Goal: Task Accomplishment & Management: Use online tool/utility

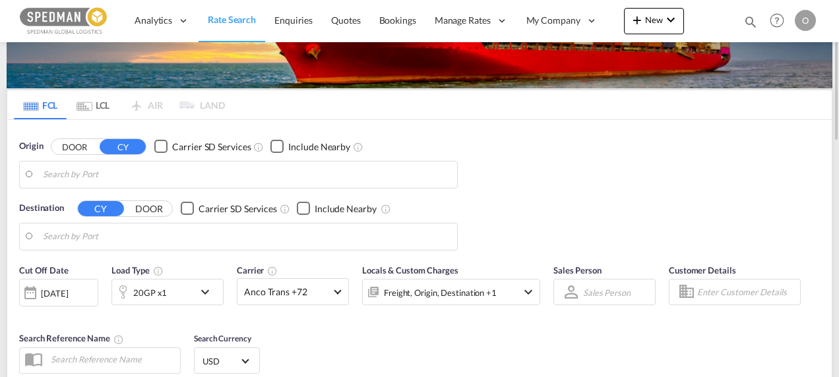
type input "Norrkoping, SENRK"
type input "[GEOGRAPHIC_DATA], BHBAH"
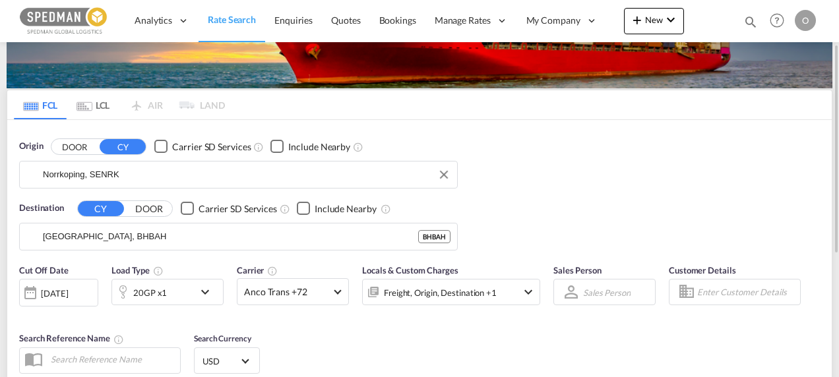
scroll to position [77, 0]
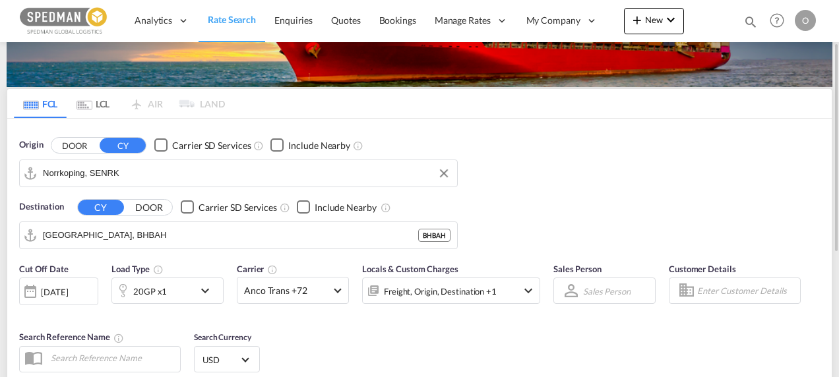
click at [183, 175] on input "Norrkoping, SENRK" at bounding box center [247, 174] width 408 height 20
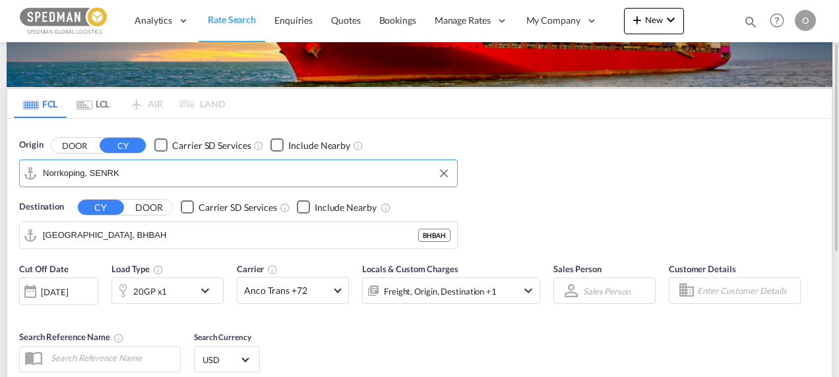
click at [183, 175] on input "Norrkoping, SENRK" at bounding box center [247, 174] width 408 height 20
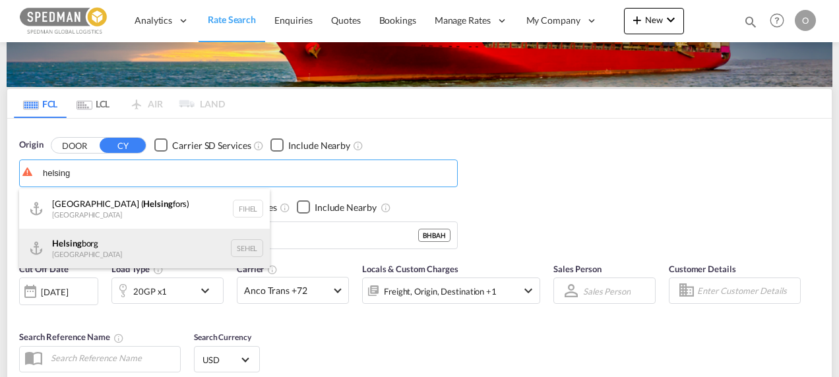
click at [146, 244] on div "Helsing borg [GEOGRAPHIC_DATA] SEHEL" at bounding box center [144, 249] width 251 height 40
type input "[GEOGRAPHIC_DATA], [GEOGRAPHIC_DATA]"
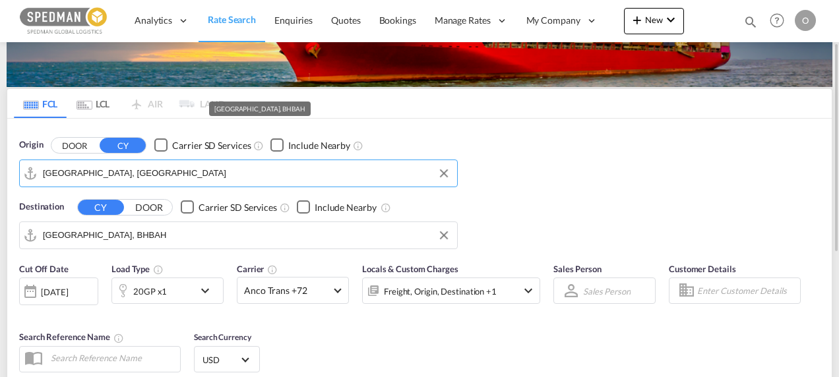
click at [131, 238] on input "[GEOGRAPHIC_DATA], BHBAH" at bounding box center [247, 236] width 408 height 20
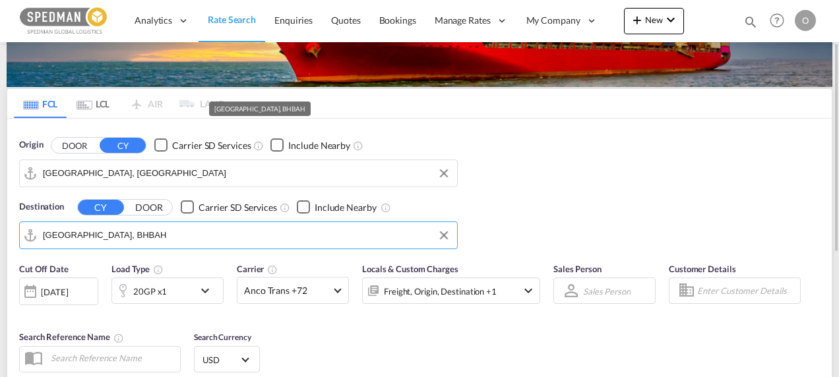
click at [131, 239] on input "[GEOGRAPHIC_DATA], BHBAH" at bounding box center [247, 236] width 408 height 20
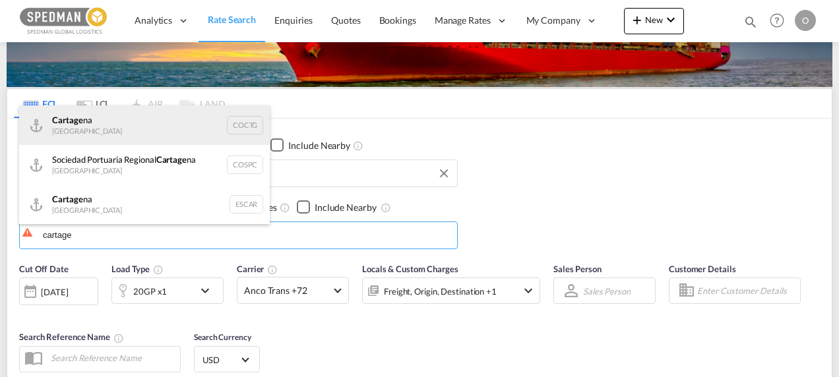
click at [135, 125] on div "Cartage na [GEOGRAPHIC_DATA] COCTG" at bounding box center [144, 126] width 251 height 40
type input "[GEOGRAPHIC_DATA], COCTG"
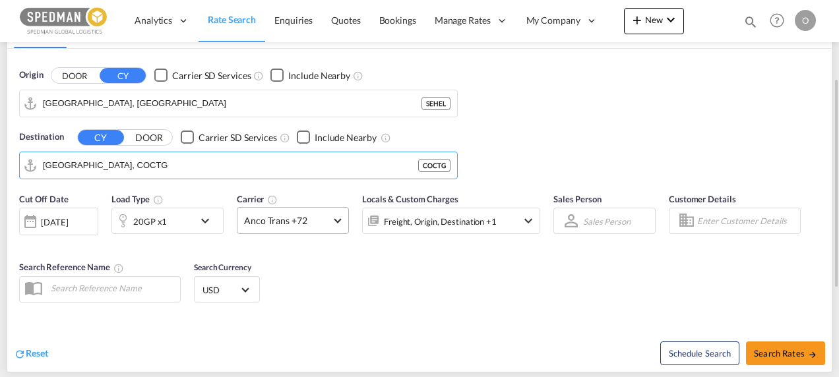
scroll to position [148, 0]
click at [201, 218] on md-icon "icon-chevron-down" at bounding box center [208, 220] width 22 height 16
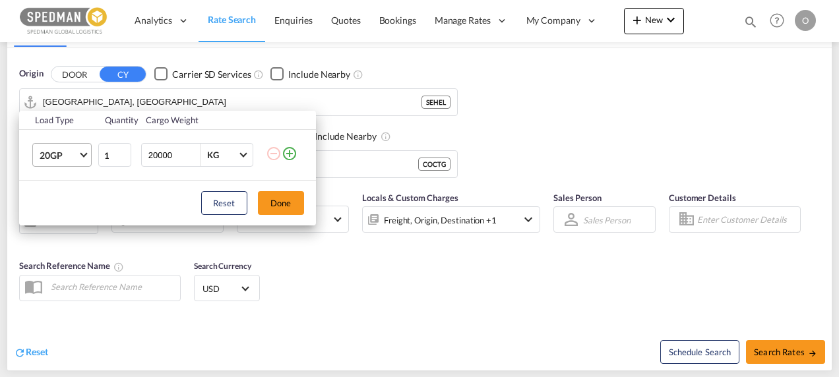
click at [78, 157] on md-select-value "20GP" at bounding box center [64, 155] width 53 height 22
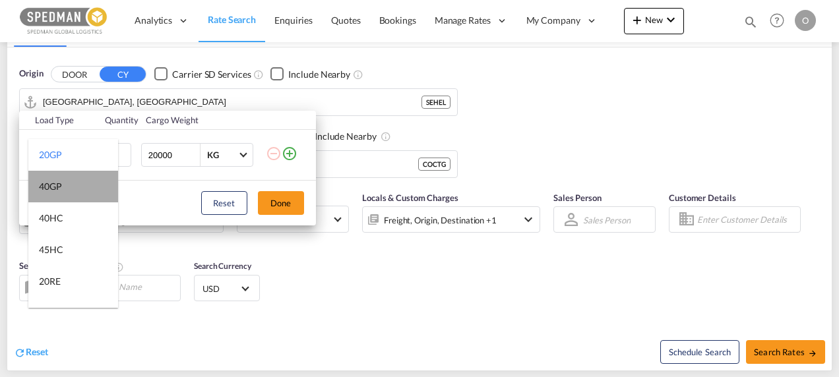
click at [78, 194] on md-option "40GP" at bounding box center [73, 187] width 90 height 32
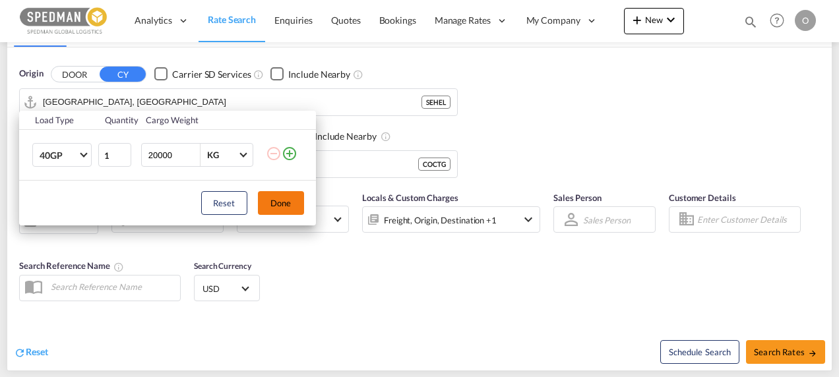
click at [286, 205] on button "Done" at bounding box center [281, 203] width 46 height 24
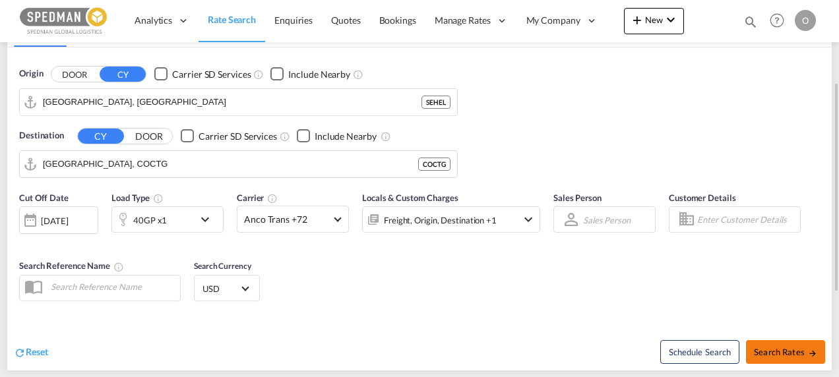
click at [813, 354] on md-icon "icon-arrow-right" at bounding box center [812, 353] width 9 height 9
type input "SEHEL to COCTG / [DATE]"
